Goal: Information Seeking & Learning: Learn about a topic

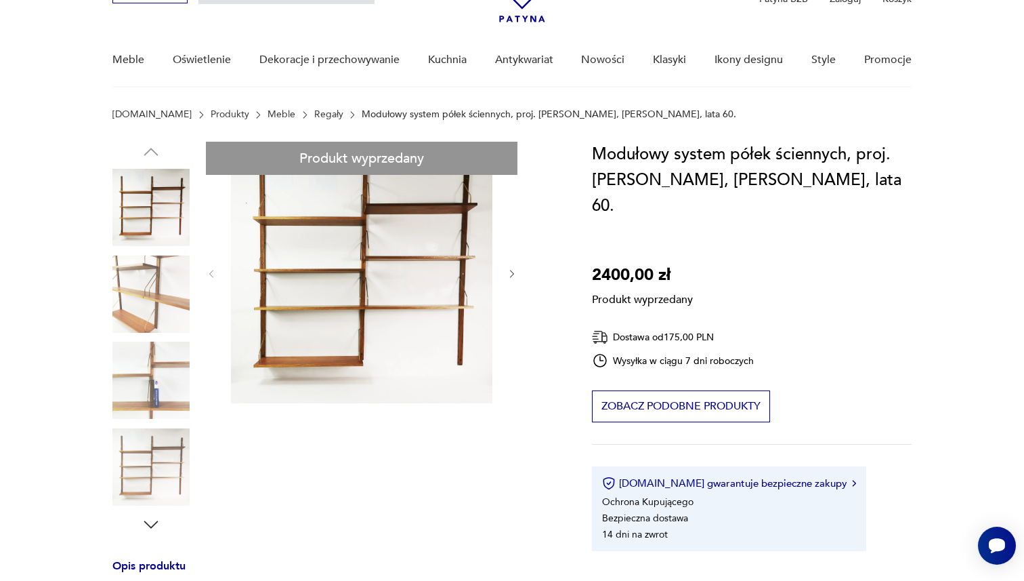
scroll to position [83, 0]
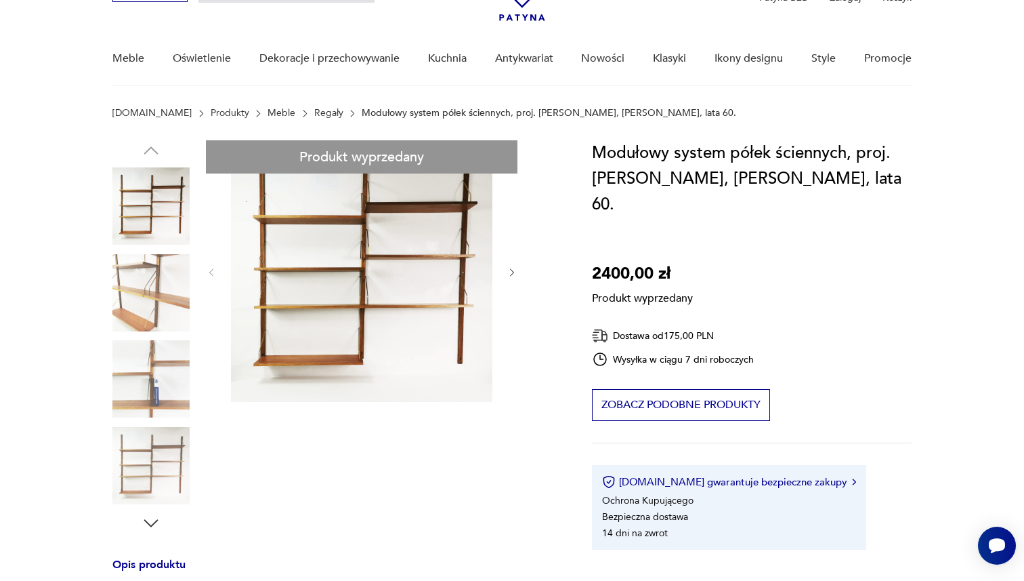
click at [152, 476] on div "Produkt wyprzedany Opis produktu Modułowy system półek ściennych, wyprodukowany…" at bounding box center [335, 575] width 447 height 871
click at [152, 520] on div "Produkt wyprzedany Opis produktu Modułowy system półek ściennych, wyprodukowany…" at bounding box center [335, 575] width 447 height 871
click at [320, 520] on div "Produkt wyprzedany Opis produktu Modułowy system półek ściennych, wyprodukowany…" at bounding box center [335, 575] width 447 height 871
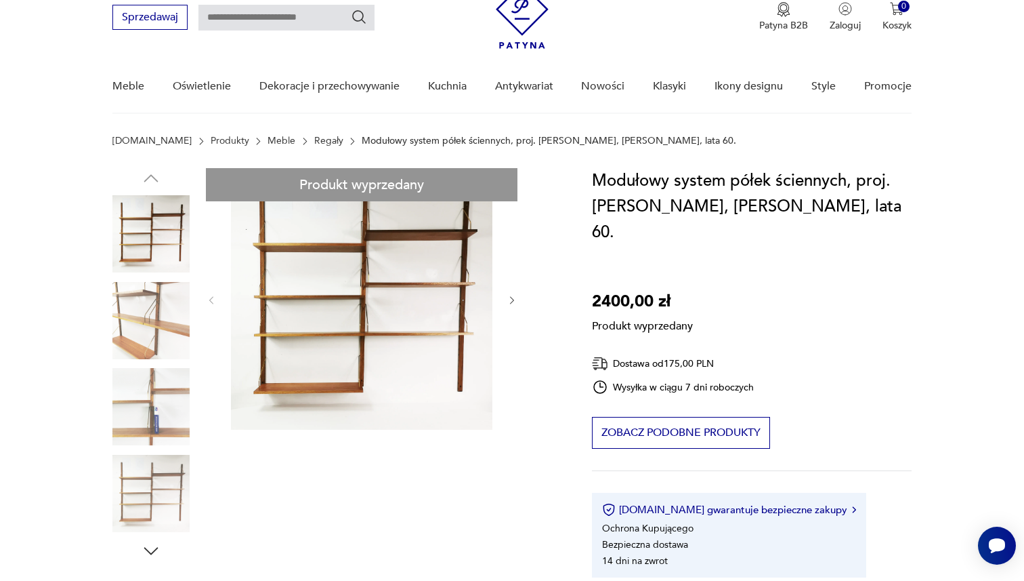
scroll to position [55, 0]
click at [314, 139] on link "Regały" at bounding box center [328, 141] width 29 height 11
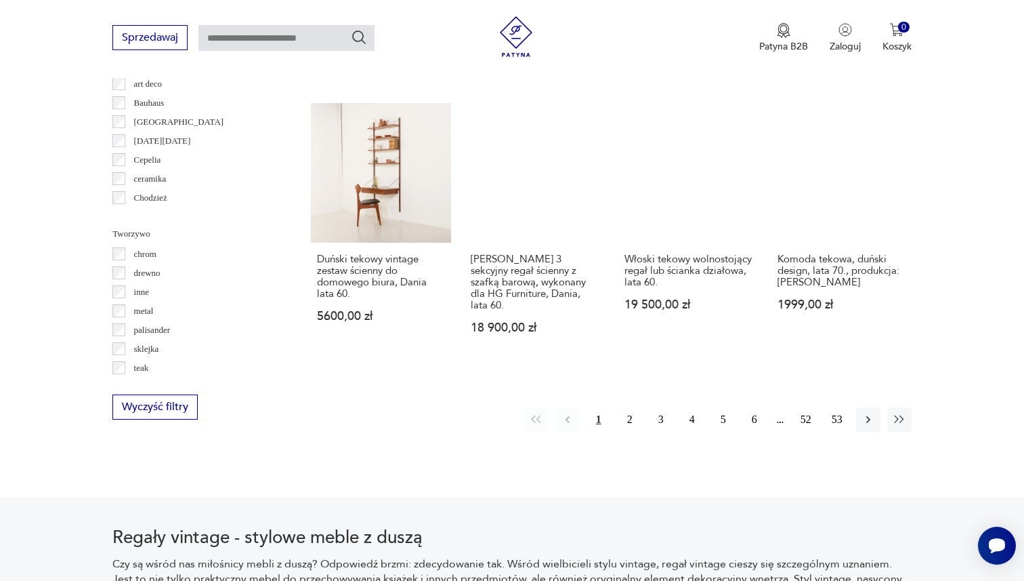
scroll to position [1478, 0]
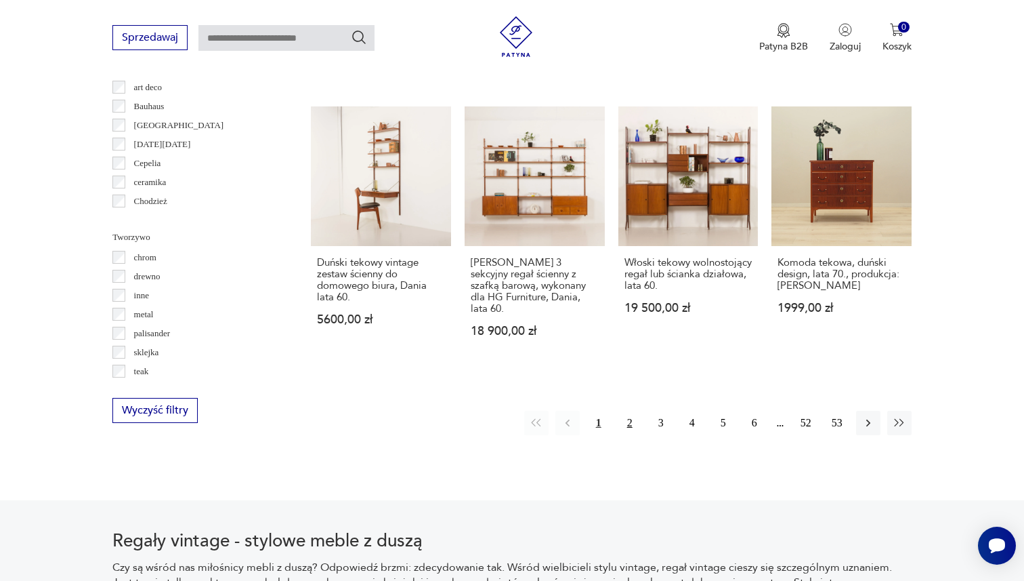
click at [632, 411] on button "2" at bounding box center [630, 423] width 24 height 24
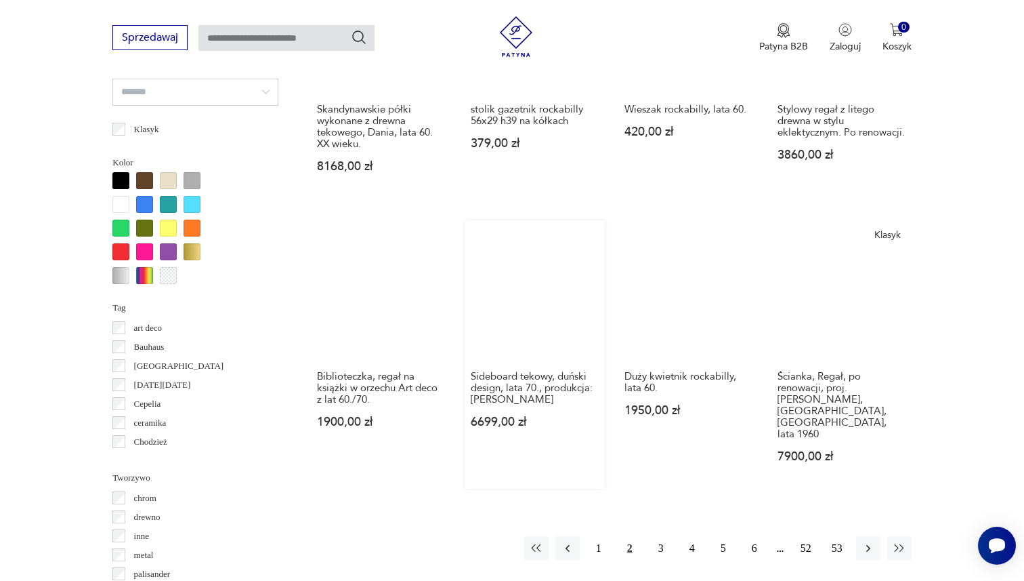
scroll to position [1238, 0]
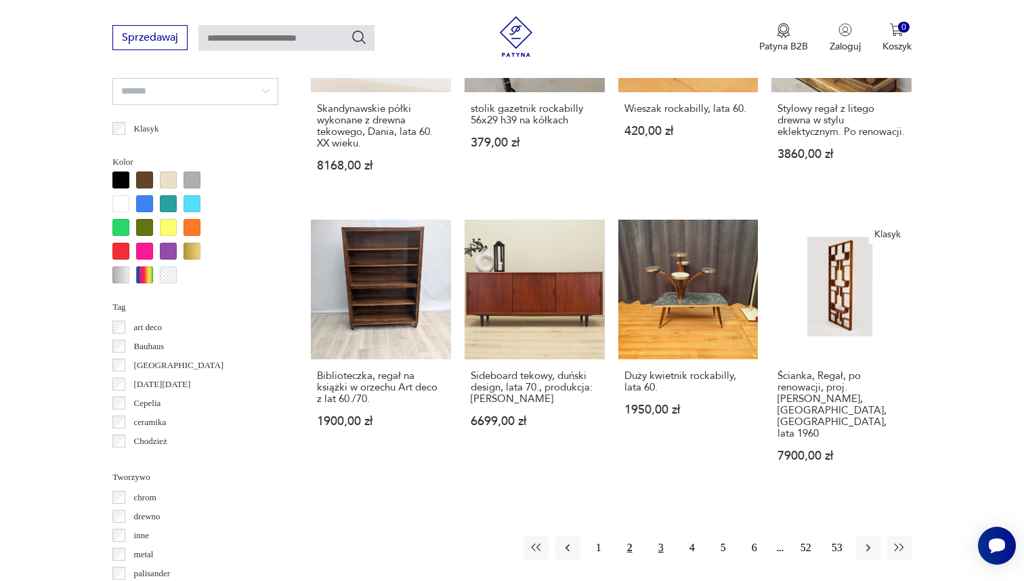
click at [662, 535] on button "3" at bounding box center [661, 547] width 24 height 24
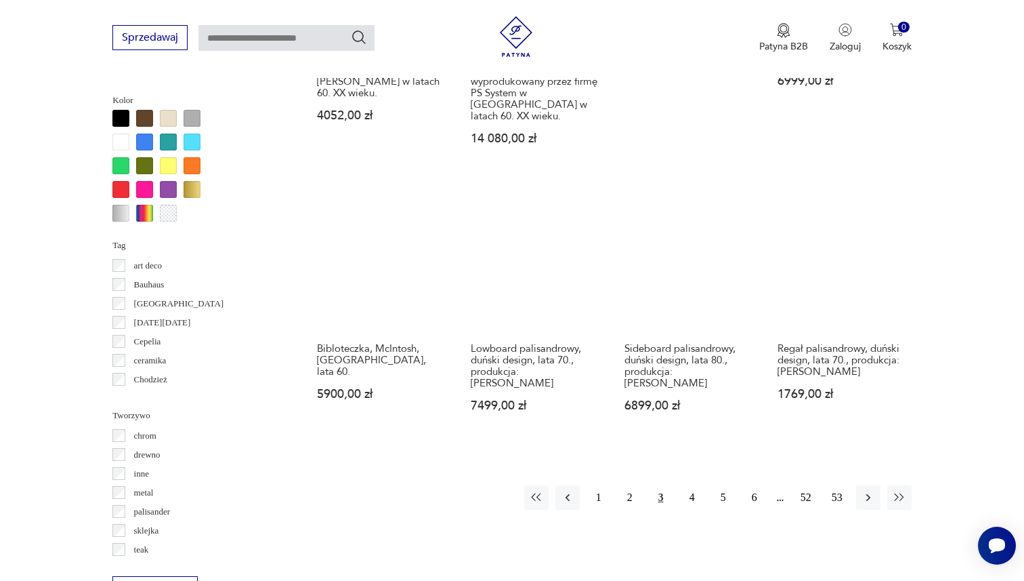
scroll to position [1299, 0]
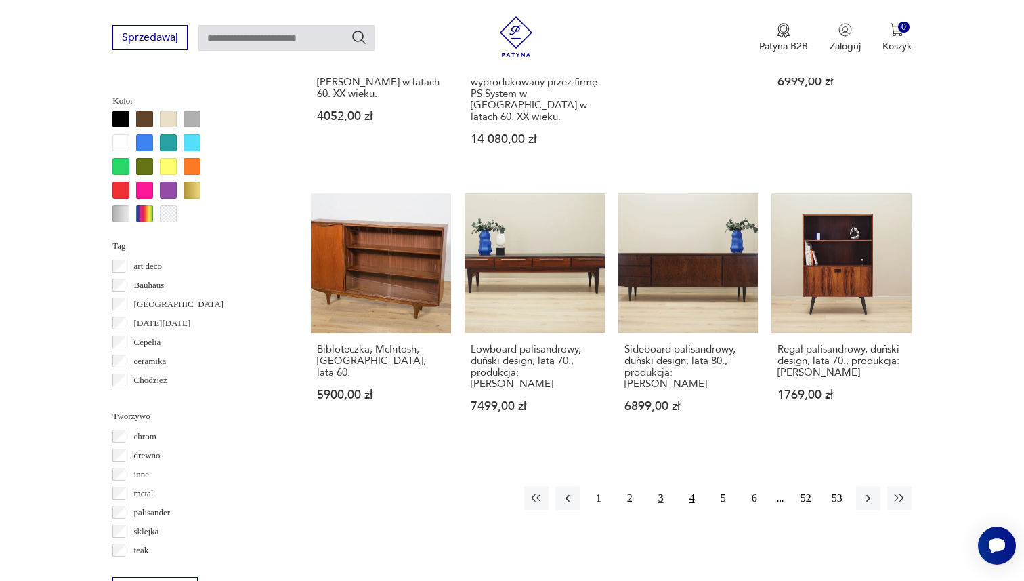
click at [686, 486] on button "4" at bounding box center [692, 498] width 24 height 24
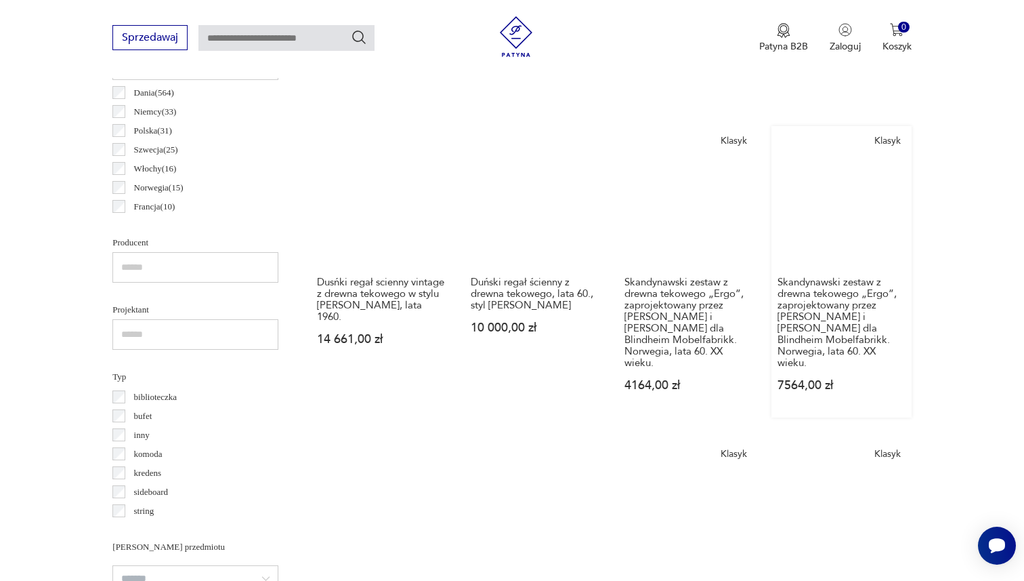
scroll to position [998, 0]
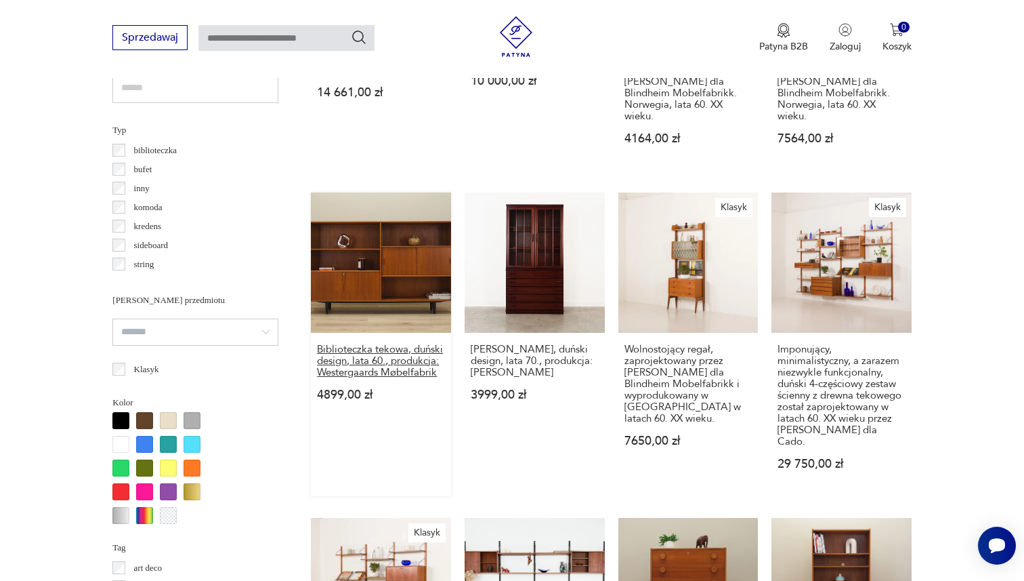
click at [376, 343] on h3 "Biblioteczka tekowa, duński design, lata 60., produkcja: Westergaards Møbelfabr…" at bounding box center [381, 360] width 128 height 35
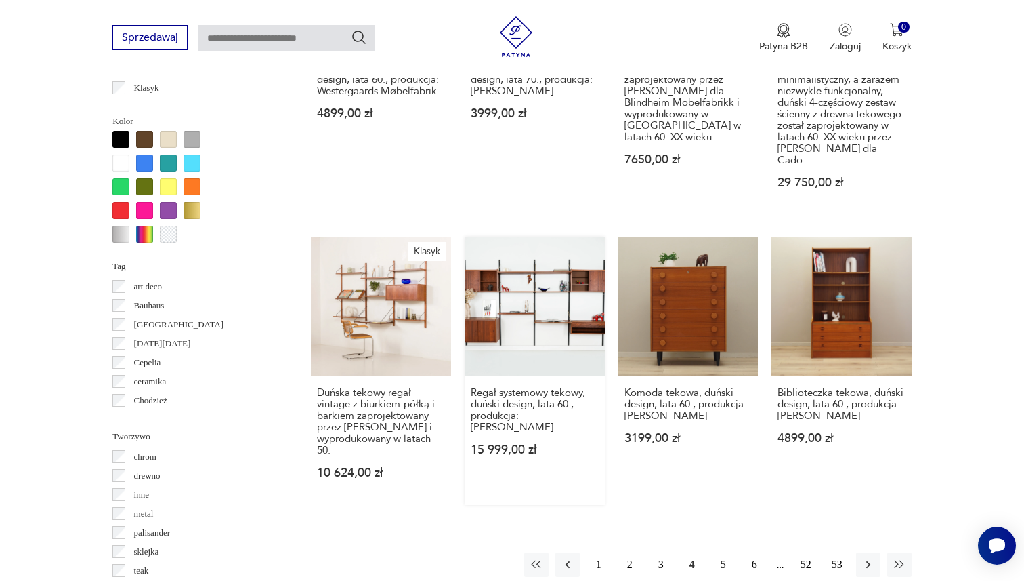
scroll to position [1280, 0]
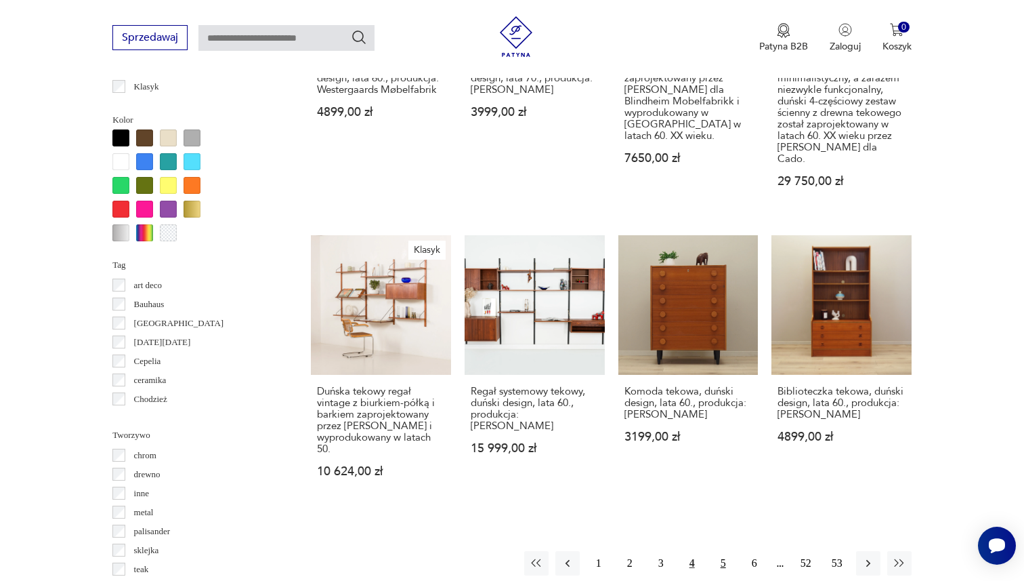
click at [720, 551] on button "5" at bounding box center [723, 563] width 24 height 24
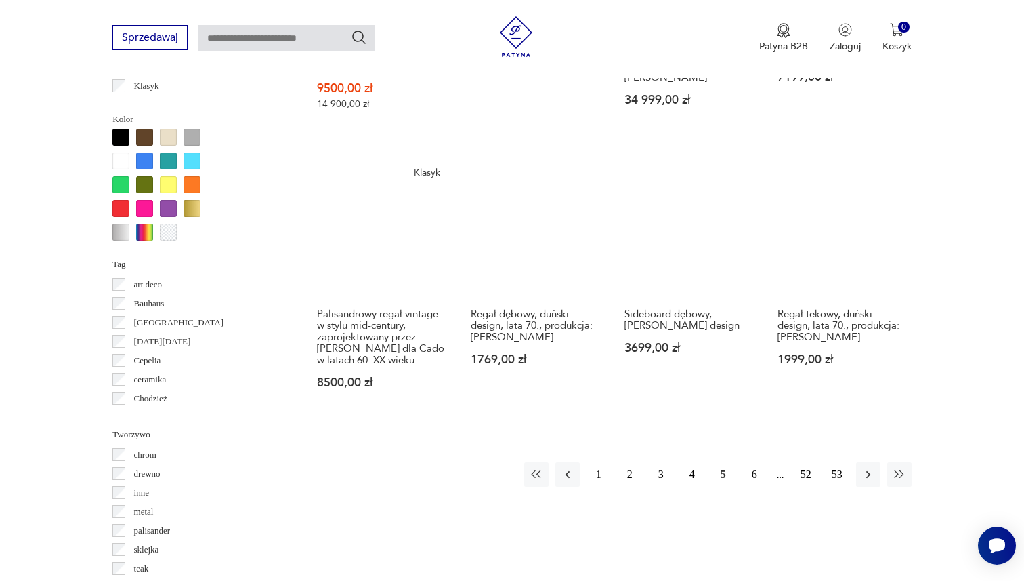
scroll to position [1282, 0]
